Goal: Transaction & Acquisition: Purchase product/service

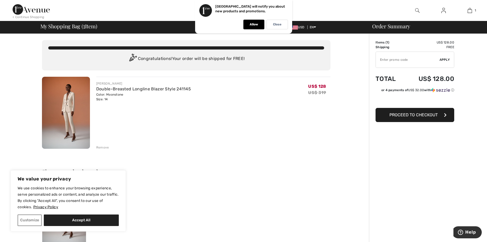
click at [419, 117] on span "Proceed to Checkout" at bounding box center [413, 114] width 48 height 5
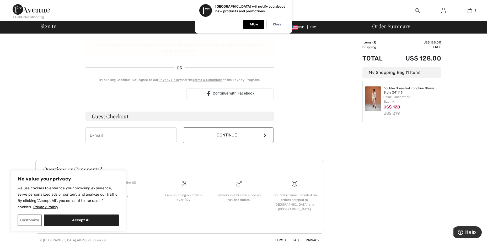
scroll to position [87, 0]
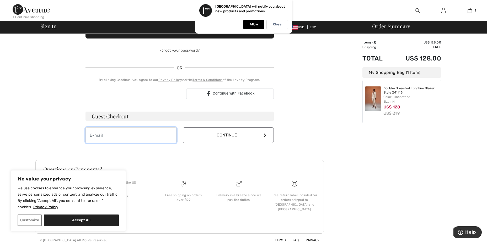
click at [142, 138] on input "email" at bounding box center [130, 135] width 91 height 16
type input "vpavlova@hotmail.com"
click at [236, 136] on button "Continue" at bounding box center [228, 135] width 91 height 16
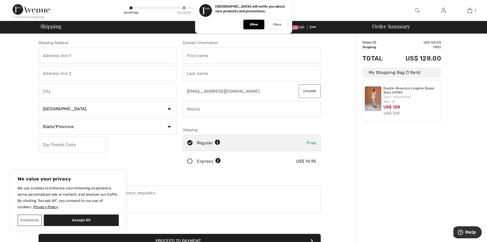
click at [92, 57] on input "text" at bounding box center [108, 56] width 138 height 16
type input "1217 Avenue y"
type input "A16"
type input "[GEOGRAPHIC_DATA]"
select select "US"
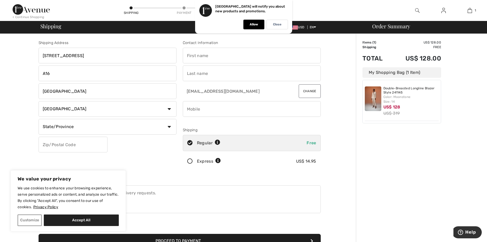
select select "NY"
type input "11235"
type input "[PERSON_NAME]"
type input "Pavlova"
type input "9174341313"
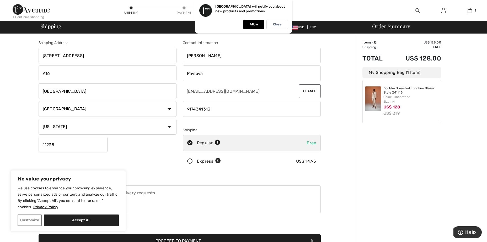
type input "[STREET_ADDRESS]"
click at [77, 74] on input "A16" at bounding box center [108, 74] width 138 height 16
type input "A"
type input "2 floor"
click at [157, 161] on div "Shipping Address 1217 Avenue Y 2 floor Brooklyn Country Canada United States Af…" at bounding box center [107, 106] width 144 height 132
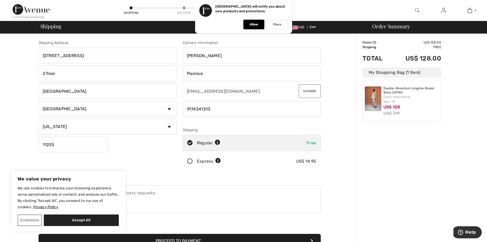
click at [65, 219] on button "Accept All" at bounding box center [81, 221] width 75 height 12
checkbox input "true"
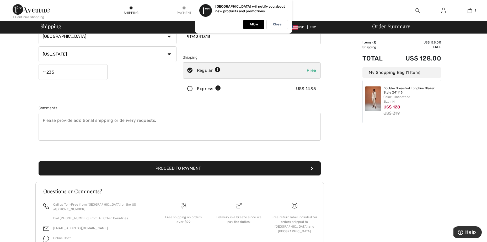
scroll to position [95, 0]
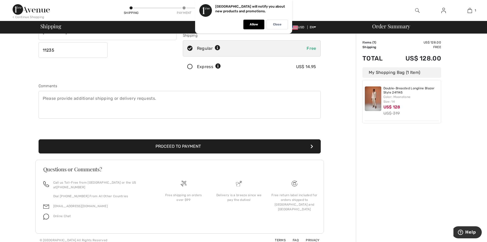
click at [230, 149] on button "Proceed to Payment" at bounding box center [180, 146] width 282 height 14
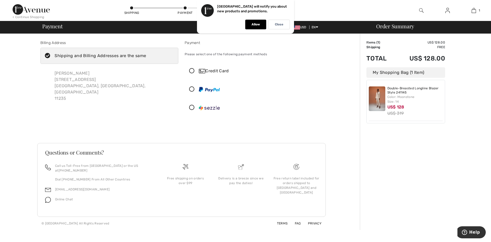
click at [193, 71] on icon at bounding box center [192, 71] width 14 height 6
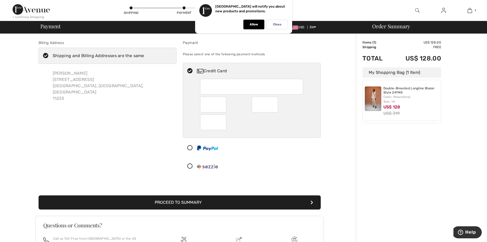
click at [208, 202] on button "Proceed to Summary" at bounding box center [180, 203] width 282 height 14
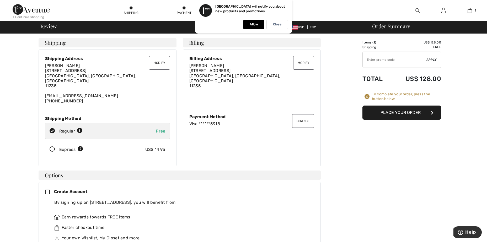
click at [398, 115] on button "Place Your Order" at bounding box center [401, 113] width 79 height 14
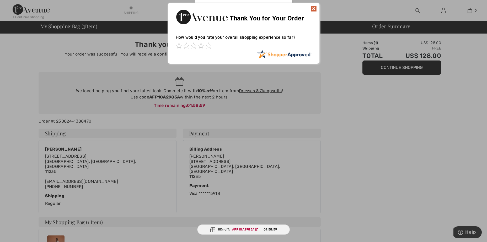
click at [256, 93] on div at bounding box center [243, 121] width 487 height 242
click at [256, 91] on div at bounding box center [243, 121] width 487 height 242
click at [242, 230] on ins "AFP10A2985A" at bounding box center [243, 230] width 22 height 4
click at [315, 8] on img at bounding box center [313, 9] width 6 height 6
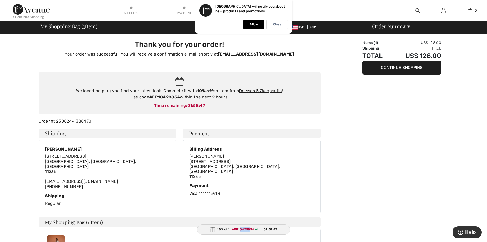
drag, startPoint x: 251, startPoint y: 228, endPoint x: 239, endPoint y: 228, distance: 11.6
click at [239, 228] on span "AFP10A2985A" at bounding box center [246, 229] width 33 height 5
drag, startPoint x: 239, startPoint y: 228, endPoint x: 254, endPoint y: 229, distance: 15.1
click at [254, 229] on span "AFP10A2985A" at bounding box center [246, 229] width 33 height 5
drag, startPoint x: 254, startPoint y: 229, endPoint x: 234, endPoint y: 229, distance: 19.9
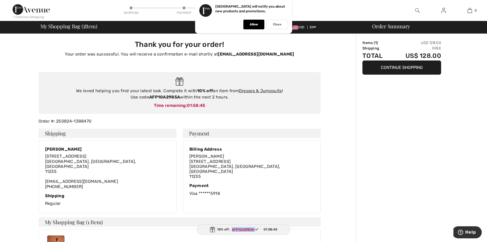
click at [234, 229] on span "AFP10A2985A" at bounding box center [246, 229] width 33 height 5
drag, startPoint x: 234, startPoint y: 229, endPoint x: 238, endPoint y: 229, distance: 3.9
copy span "AFP10A2985A"
click at [273, 88] on div "We loved helping you find your latest look. Complete it with 10% off an item fr…" at bounding box center [180, 94] width 272 height 13
click at [272, 90] on link "Dresses & Jumpsuits" at bounding box center [260, 90] width 43 height 5
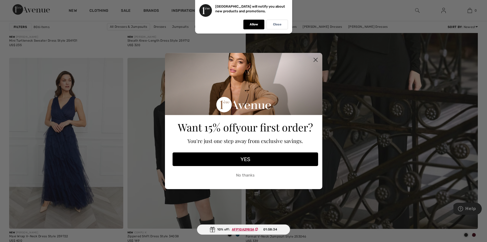
scroll to position [218, 0]
click at [315, 58] on circle "Close dialog" at bounding box center [315, 60] width 9 height 9
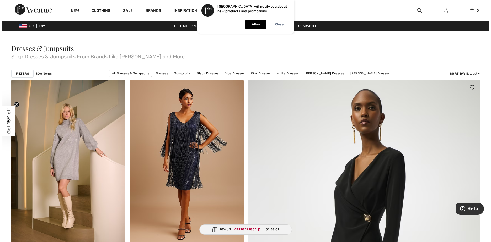
scroll to position [0, 0]
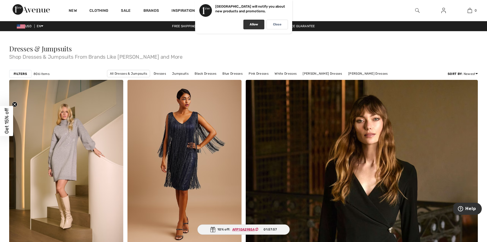
click at [255, 25] on p "Allow" at bounding box center [254, 25] width 8 height 4
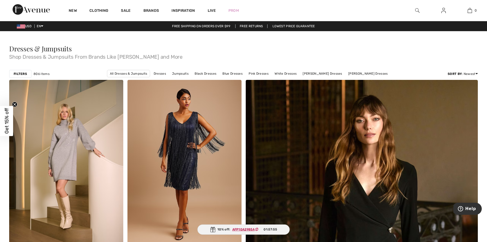
click at [415, 8] on img at bounding box center [417, 10] width 4 height 6
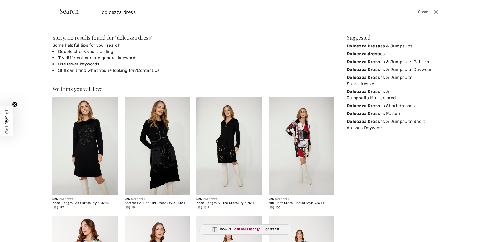
click at [124, 11] on input "dolcezza dress" at bounding box center [223, 12] width 250 height 16
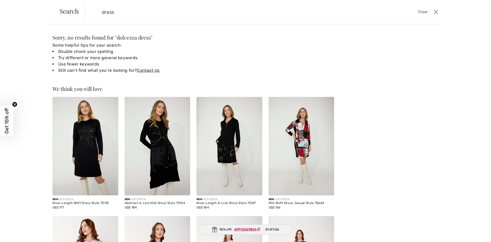
type input "dress"
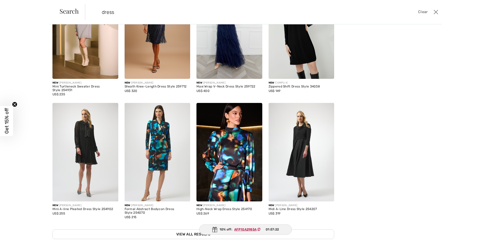
scroll to position [122, 0]
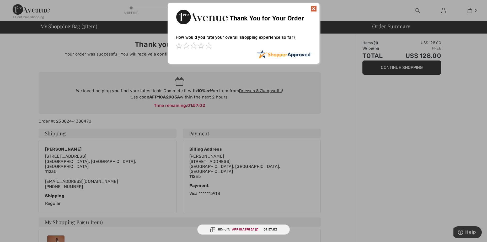
click at [315, 7] on img at bounding box center [313, 9] width 6 height 6
